Goal: Transaction & Acquisition: Book appointment/travel/reservation

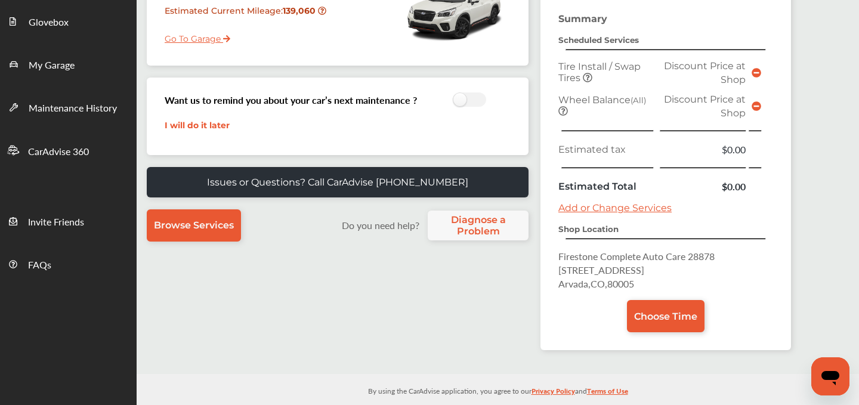
scroll to position [236, 0]
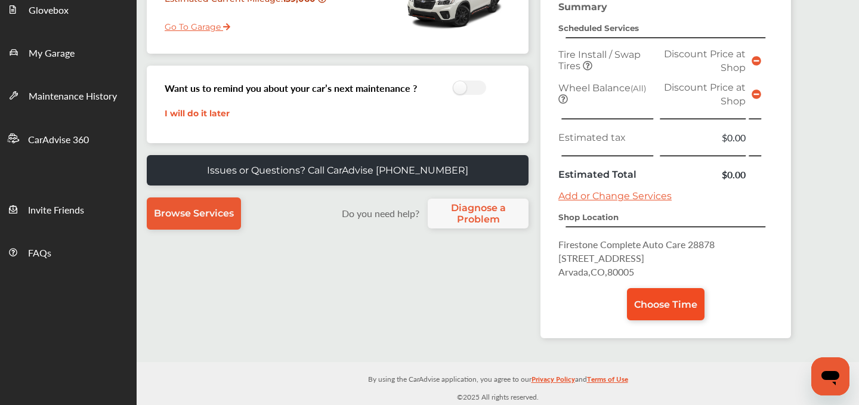
click at [670, 296] on link "Choose Time" at bounding box center [666, 304] width 78 height 32
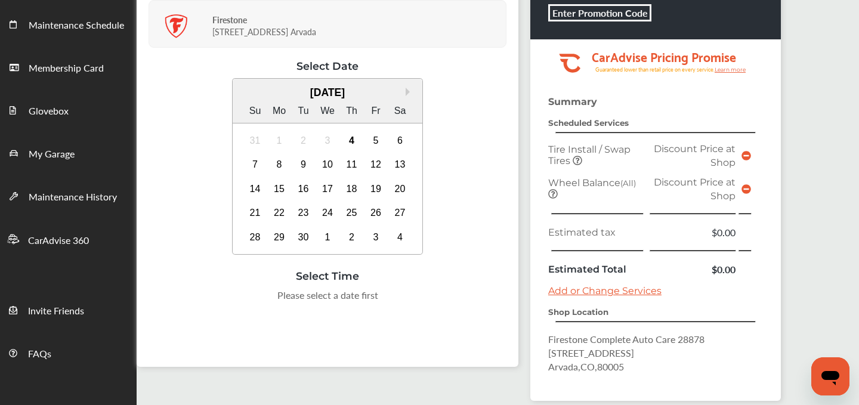
scroll to position [149, 0]
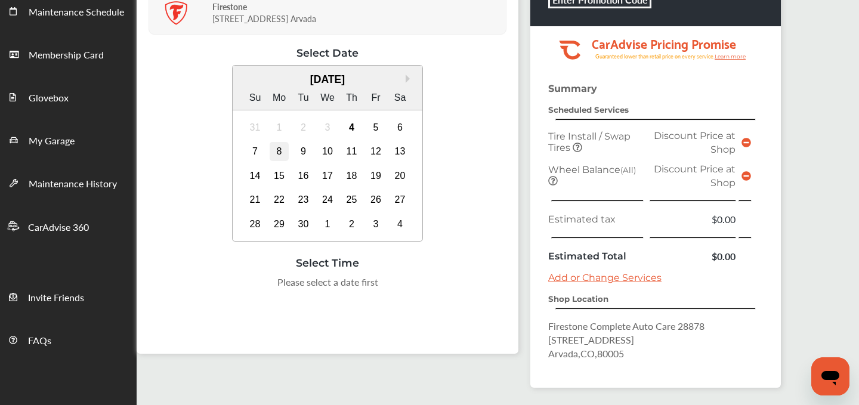
click at [278, 153] on div "8" at bounding box center [279, 151] width 19 height 19
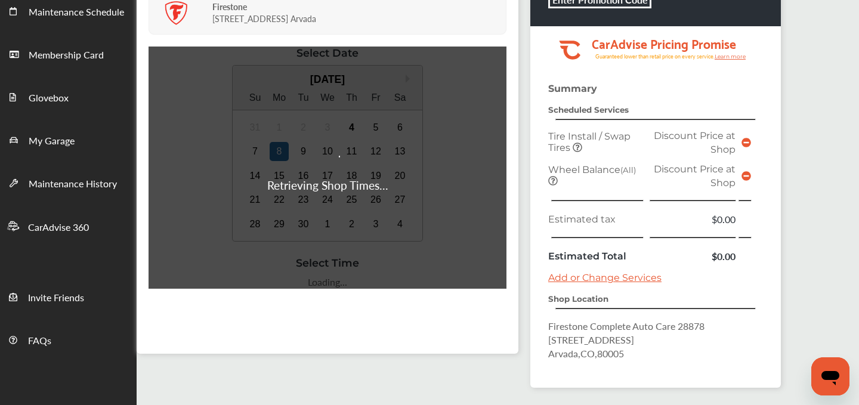
click at [307, 150] on div "Retrieving Shop Times..." at bounding box center [327, 167] width 121 height 52
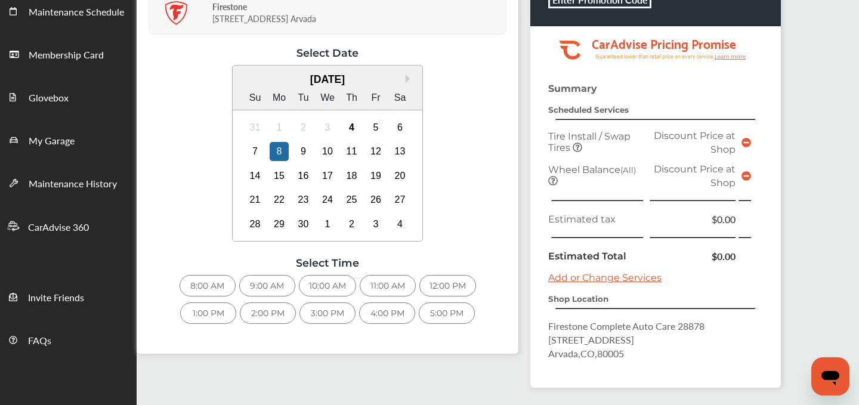
click at [296, 154] on div "Retrieving Shop Times..." at bounding box center [328, 188] width 358 height 283
click at [305, 147] on div "9" at bounding box center [303, 151] width 19 height 19
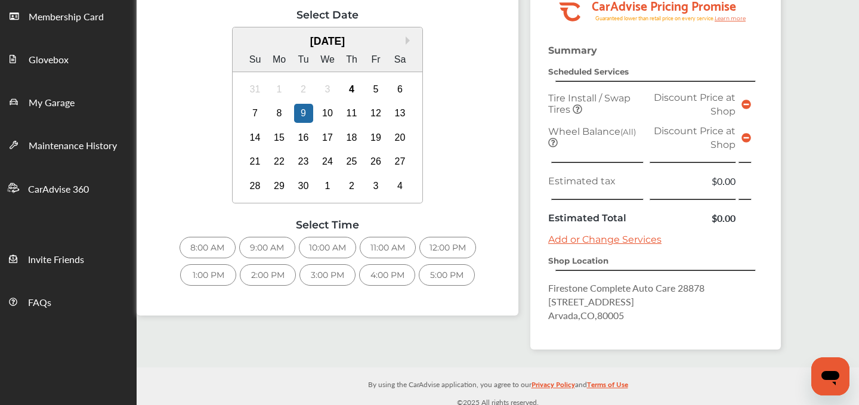
click at [322, 244] on div "10:00 AM" at bounding box center [327, 247] width 57 height 21
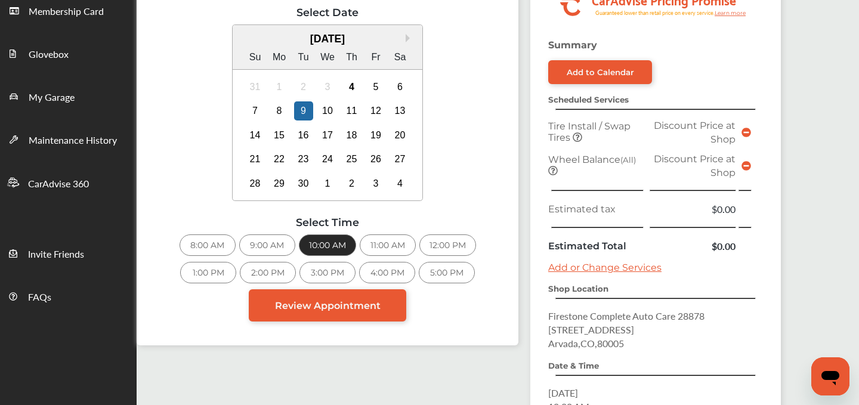
scroll to position [342, 0]
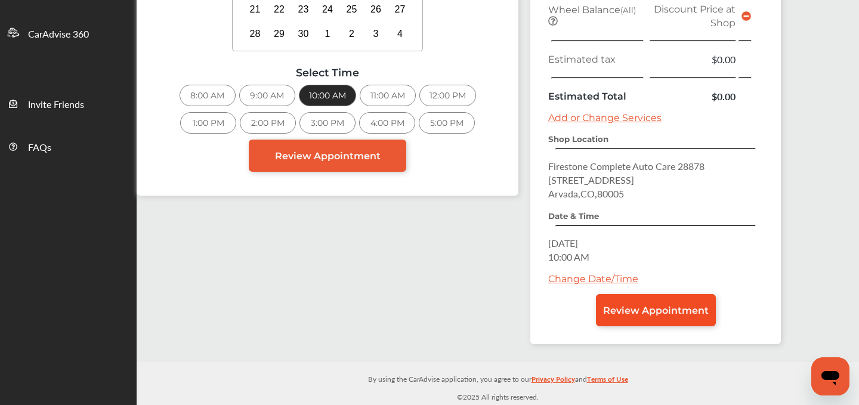
click at [648, 310] on span "Review Appointment" at bounding box center [656, 310] width 106 height 11
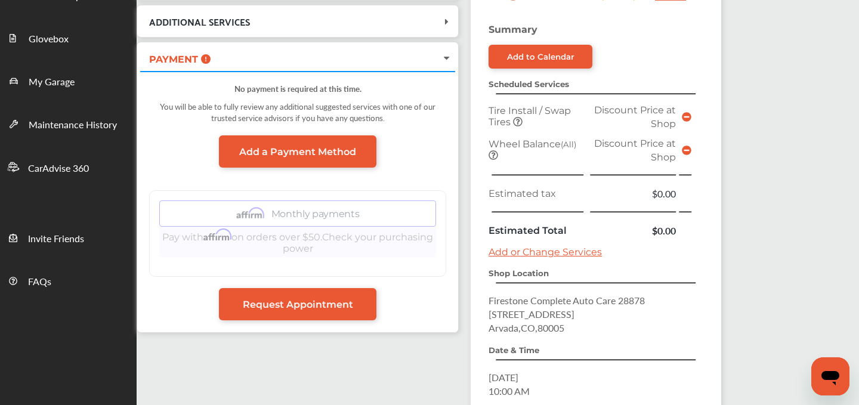
scroll to position [342, 0]
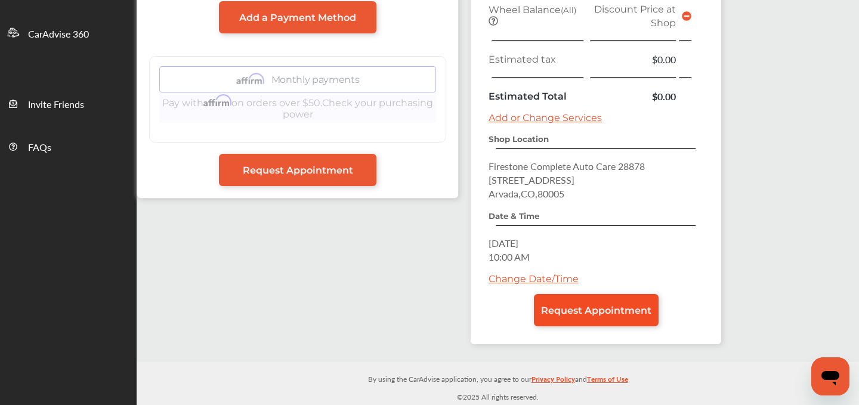
click at [597, 308] on span "Request Appointment" at bounding box center [596, 310] width 110 height 11
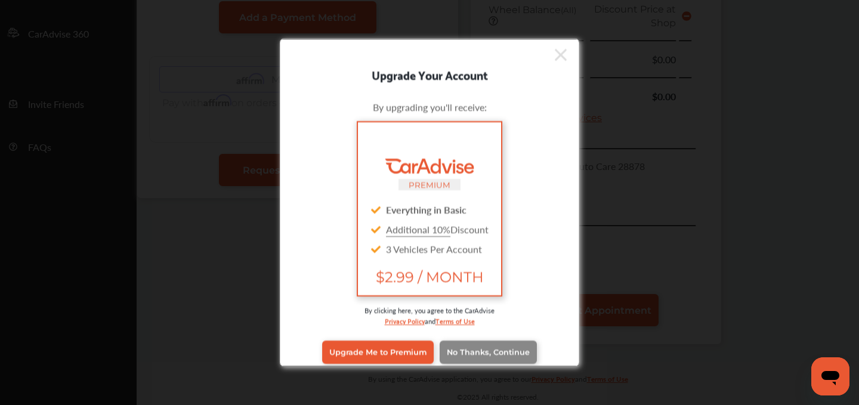
click at [465, 352] on span "No Thanks, Continue" at bounding box center [488, 352] width 83 height 9
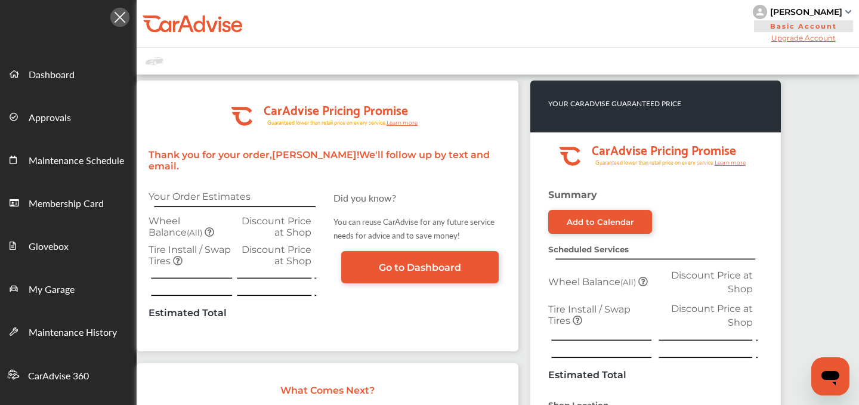
scroll to position [245, 0]
